Goal: Navigation & Orientation: Find specific page/section

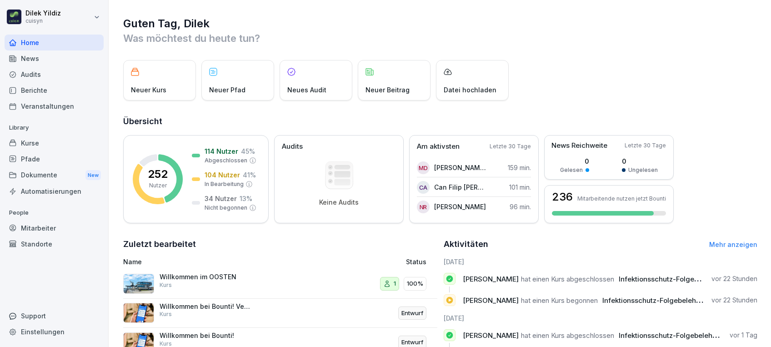
click at [35, 58] on div "News" at bounding box center [54, 58] width 99 height 16
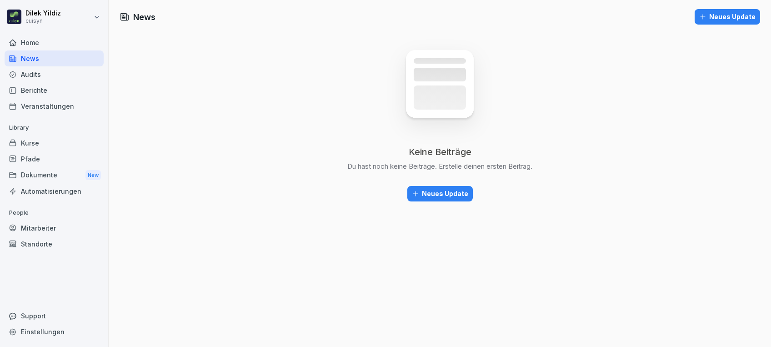
click at [41, 138] on div "Kurse" at bounding box center [54, 143] width 99 height 16
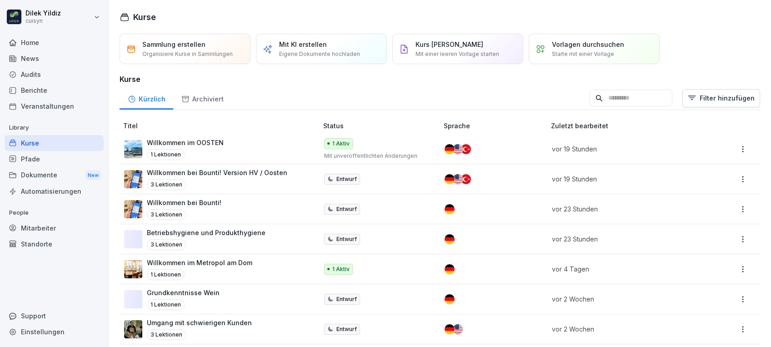
click at [29, 43] on div "Home" at bounding box center [54, 43] width 99 height 16
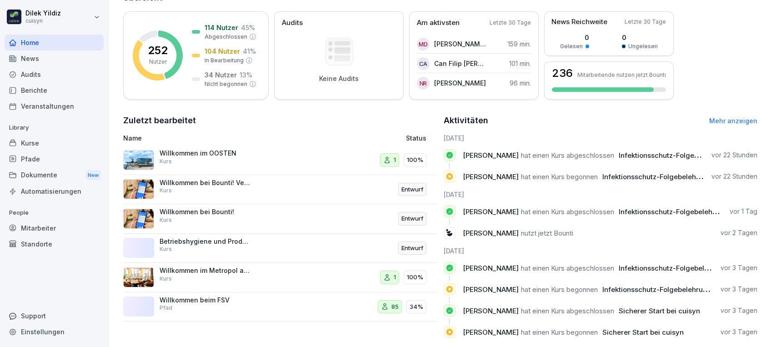
scroll to position [147, 0]
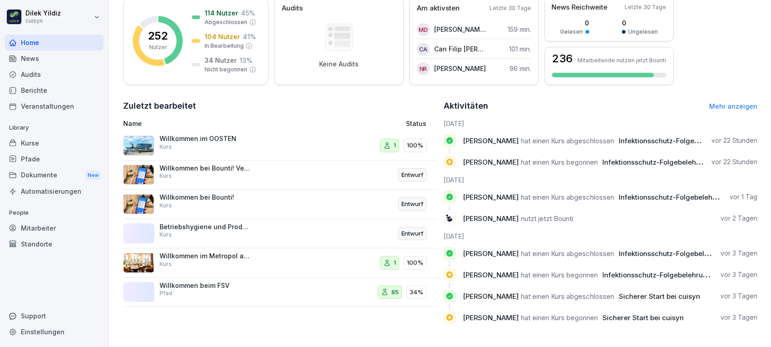
click at [714, 100] on div "Aktivitäten Mehr anzeigen" at bounding box center [600, 106] width 314 height 13
click at [716, 102] on link "Mehr anzeigen" at bounding box center [733, 106] width 48 height 8
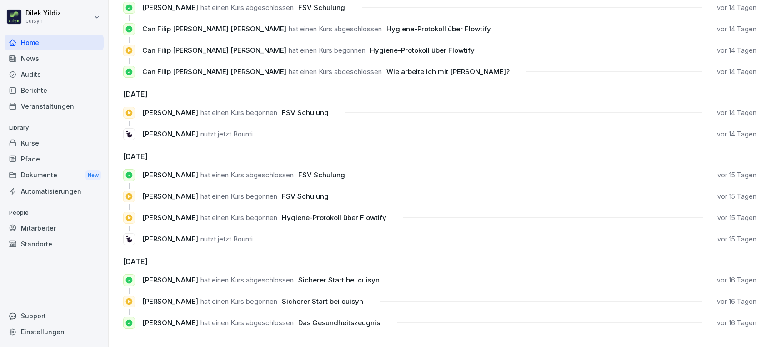
scroll to position [947, 0]
